Goal: Task Accomplishment & Management: Manage account settings

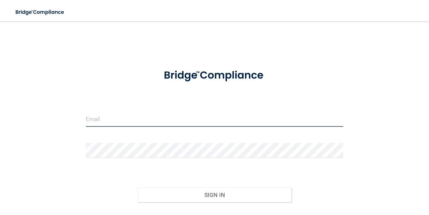
click at [162, 121] on input "email" at bounding box center [215, 119] width 258 height 15
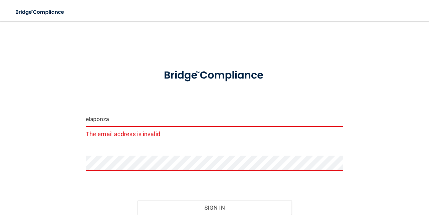
click at [131, 118] on input "elaponza" at bounding box center [215, 119] width 258 height 15
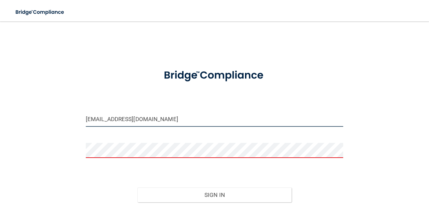
type input "[EMAIL_ADDRESS][DOMAIN_NAME]"
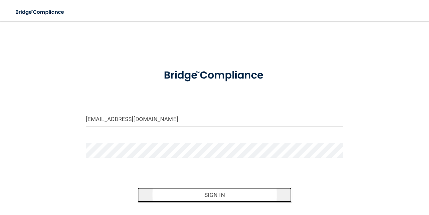
click at [157, 193] on button "Sign In" at bounding box center [214, 194] width 155 height 15
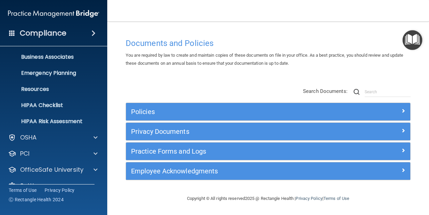
scroll to position [63, 0]
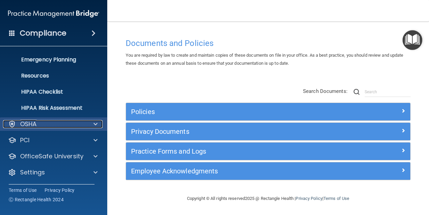
click at [71, 125] on div "OSHA" at bounding box center [44, 124] width 83 height 8
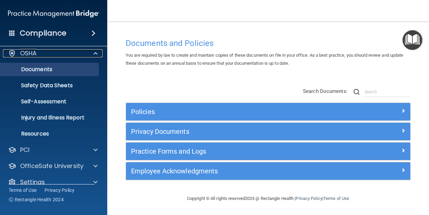
scroll to position [134, 0]
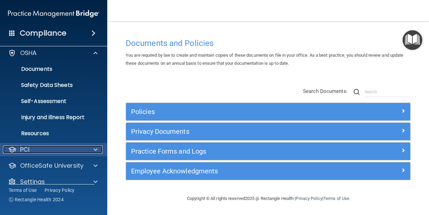
click at [70, 146] on div "PCI" at bounding box center [44, 150] width 83 height 8
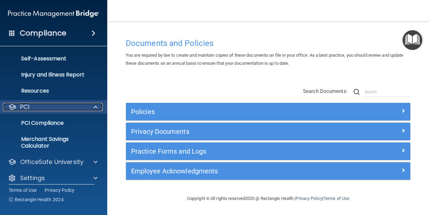
scroll to position [182, 0]
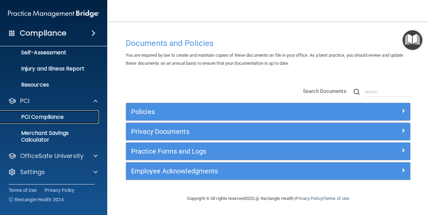
click at [56, 115] on p "PCI Compliance" at bounding box center [50, 117] width 92 height 7
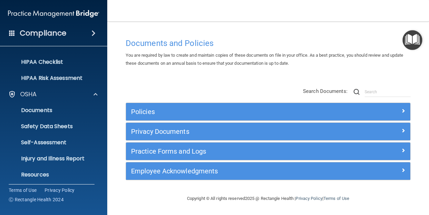
scroll to position [92, 0]
click at [69, 110] on p "Documents" at bounding box center [50, 110] width 92 height 7
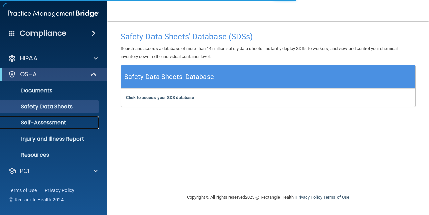
click at [50, 121] on p "Self-Assessment" at bounding box center [50, 122] width 92 height 7
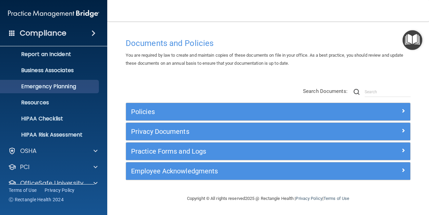
scroll to position [37, 0]
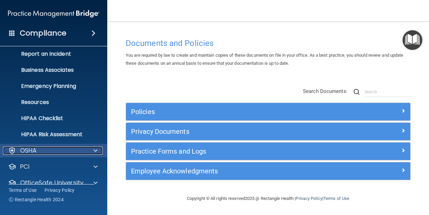
click at [46, 147] on div "OSHA" at bounding box center [44, 151] width 83 height 8
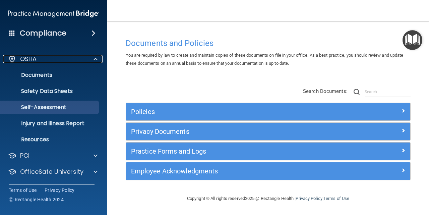
scroll to position [129, 0]
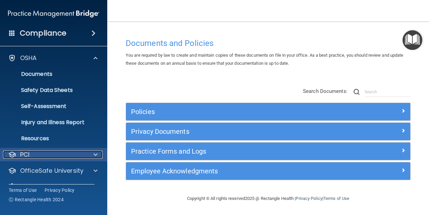
click at [44, 155] on div "PCI" at bounding box center [44, 155] width 83 height 8
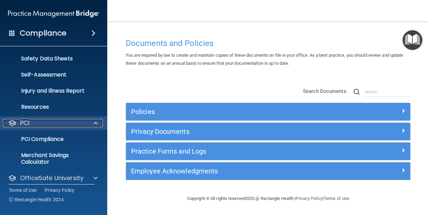
scroll to position [182, 0]
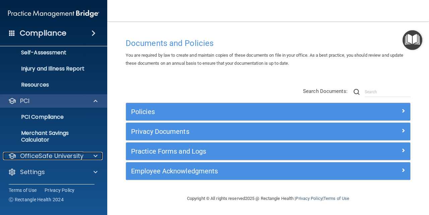
click at [44, 155] on p "OfficeSafe University" at bounding box center [51, 156] width 63 height 8
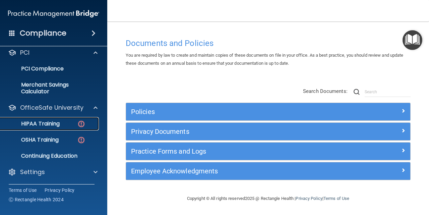
click at [58, 122] on p "HIPAA Training" at bounding box center [31, 123] width 55 height 7
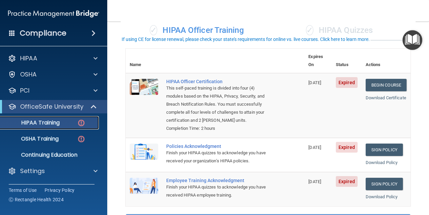
scroll to position [55, 0]
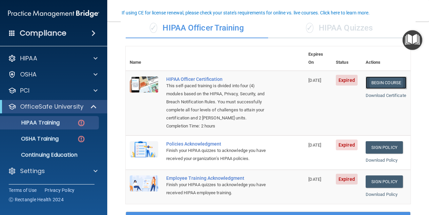
click at [383, 76] on link "Begin Course" at bounding box center [386, 82] width 41 height 12
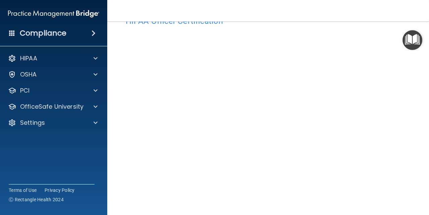
scroll to position [22, 0]
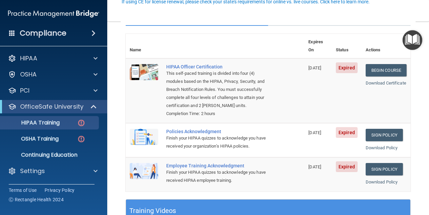
scroll to position [69, 0]
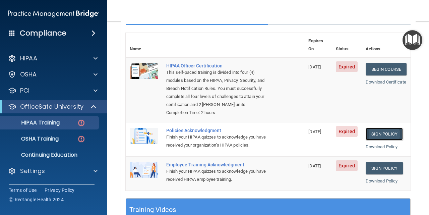
click at [375, 128] on link "Sign Policy" at bounding box center [384, 134] width 37 height 12
click at [379, 163] on link "Sign Policy" at bounding box center [384, 168] width 37 height 12
click at [66, 136] on div "OSHA Training" at bounding box center [50, 138] width 92 height 7
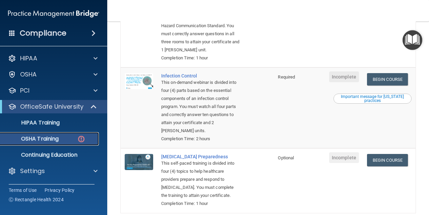
scroll to position [213, 0]
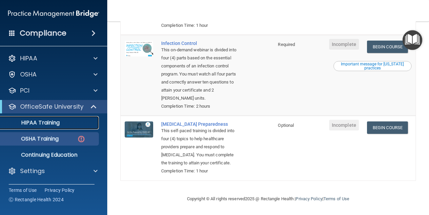
click at [75, 123] on div "HIPAA Training" at bounding box center [50, 122] width 92 height 7
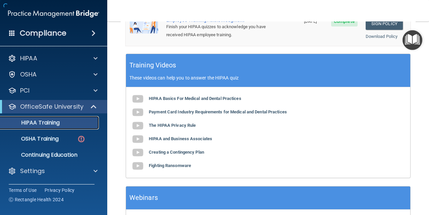
scroll to position [267, 0]
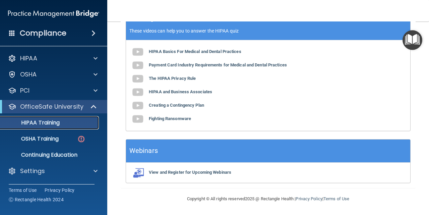
click at [77, 124] on div "HIPAA Training" at bounding box center [50, 122] width 92 height 7
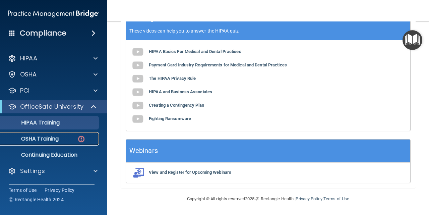
click at [58, 138] on p "OSHA Training" at bounding box center [31, 138] width 54 height 7
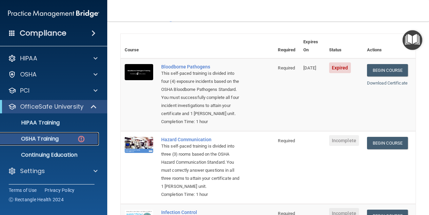
scroll to position [43, 0]
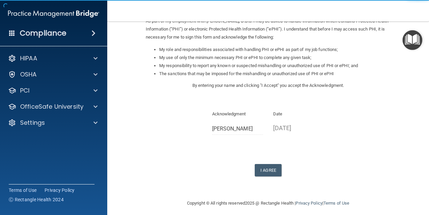
scroll to position [89, 0]
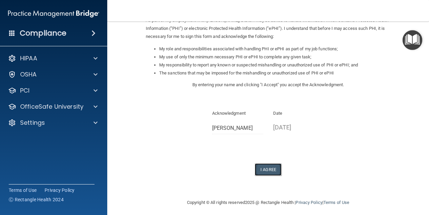
click at [265, 167] on button "I Agree" at bounding box center [268, 169] width 27 height 12
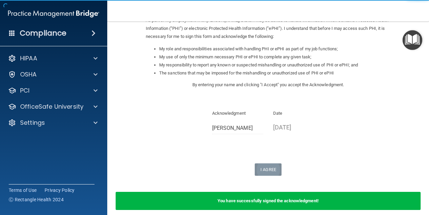
scroll to position [118, 0]
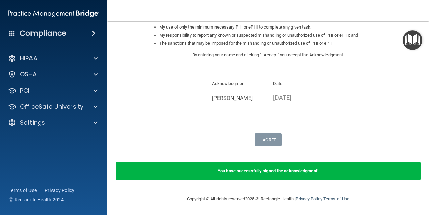
click at [266, 169] on b "You have successfully signed the acknowledgment!" at bounding box center [268, 170] width 101 height 5
click at [287, 172] on b "You have successfully signed the acknowledgment!" at bounding box center [268, 170] width 101 height 5
click at [275, 173] on b "You have successfully signed the acknowledgment!" at bounding box center [268, 170] width 101 height 5
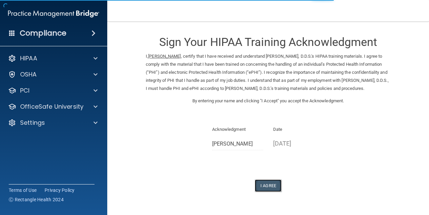
click at [268, 192] on button "I Agree" at bounding box center [268, 185] width 27 height 12
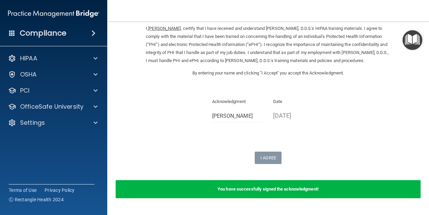
click at [268, 191] on b "You have successfully signed the acknowledgment!" at bounding box center [268, 188] width 101 height 5
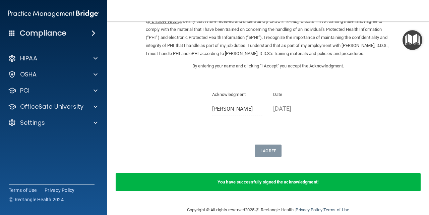
scroll to position [54, 0]
